Goal: Contribute content

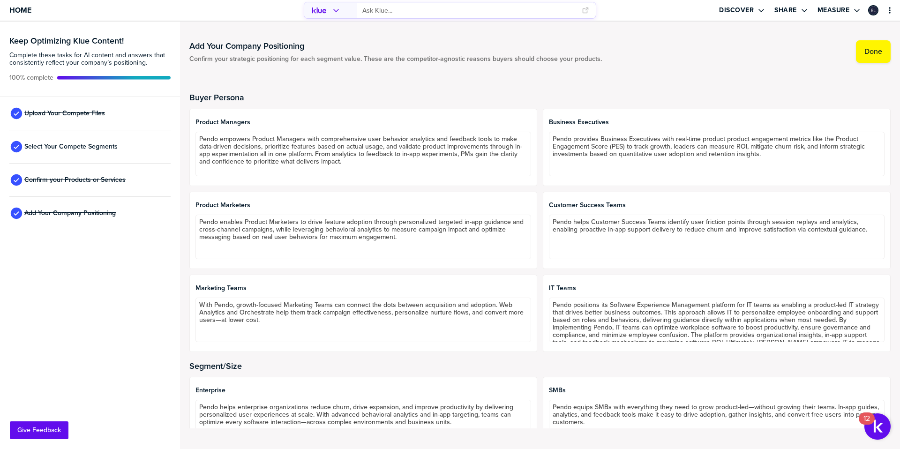
click at [66, 115] on span "Upload Your Compete Files" at bounding box center [64, 113] width 81 height 7
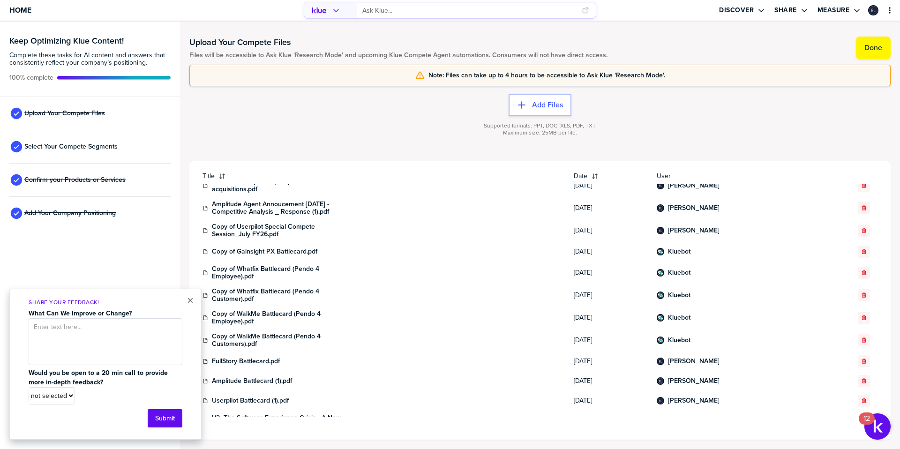
scroll to position [124, 0]
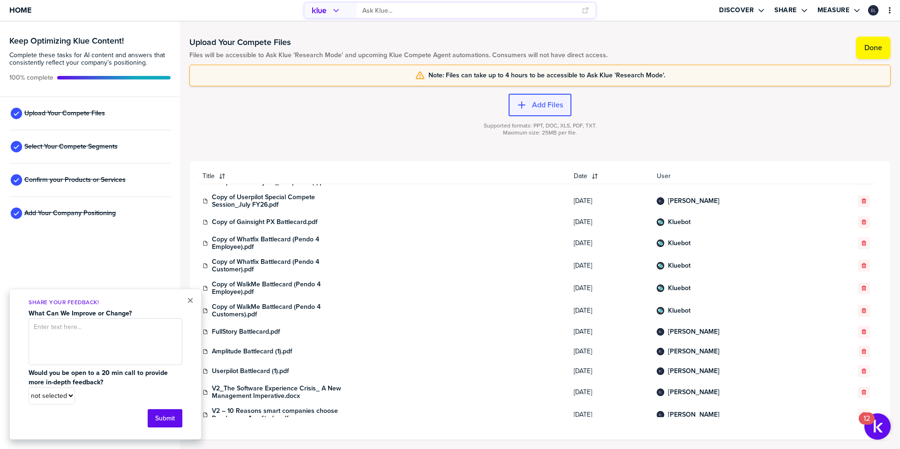
click at [535, 103] on label "Add Files" at bounding box center [547, 104] width 31 height 9
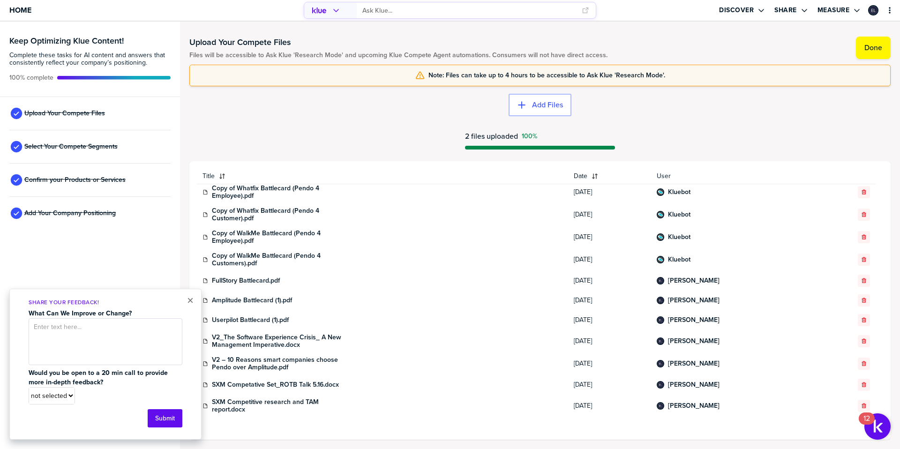
scroll to position [214, 0]
click at [189, 301] on button "×" at bounding box center [190, 300] width 7 height 11
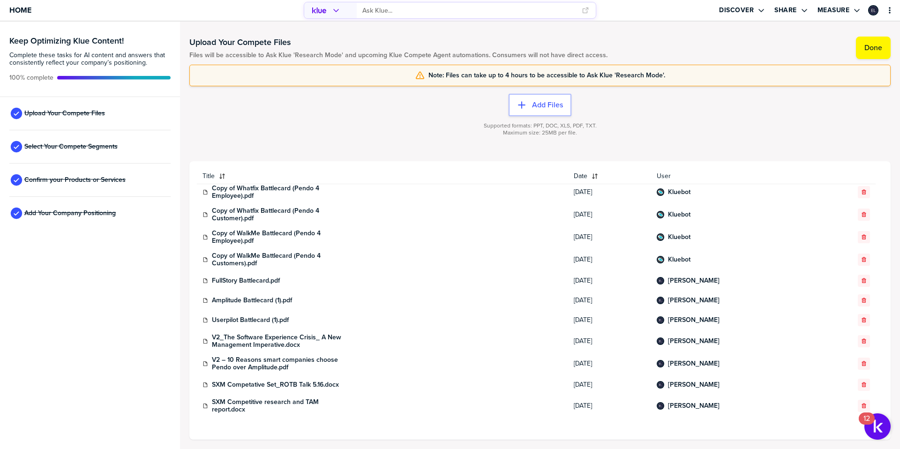
scroll to position [0, 0]
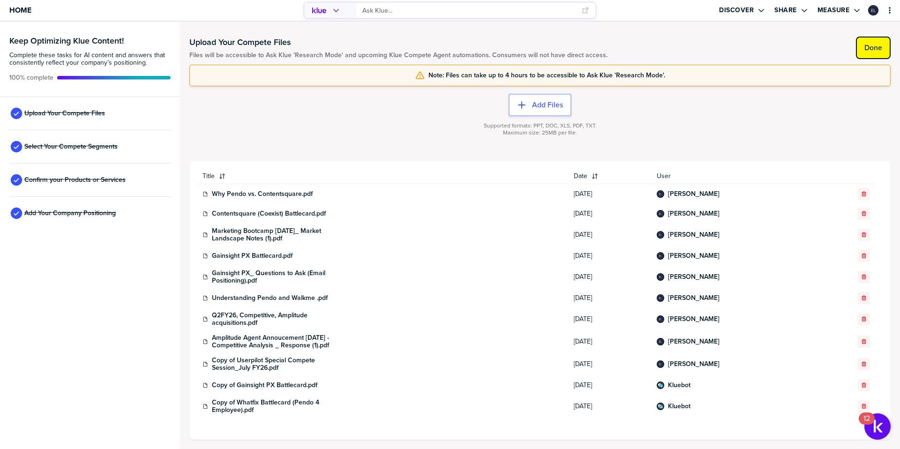
click at [863, 45] on button "Done" at bounding box center [872, 48] width 35 height 22
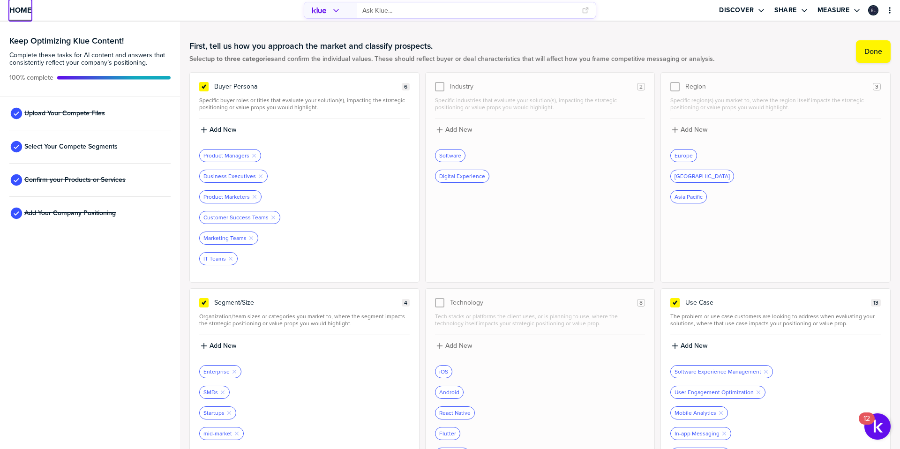
click at [18, 7] on span "Home" at bounding box center [20, 10] width 22 height 8
